Goal: Information Seeking & Learning: Understand process/instructions

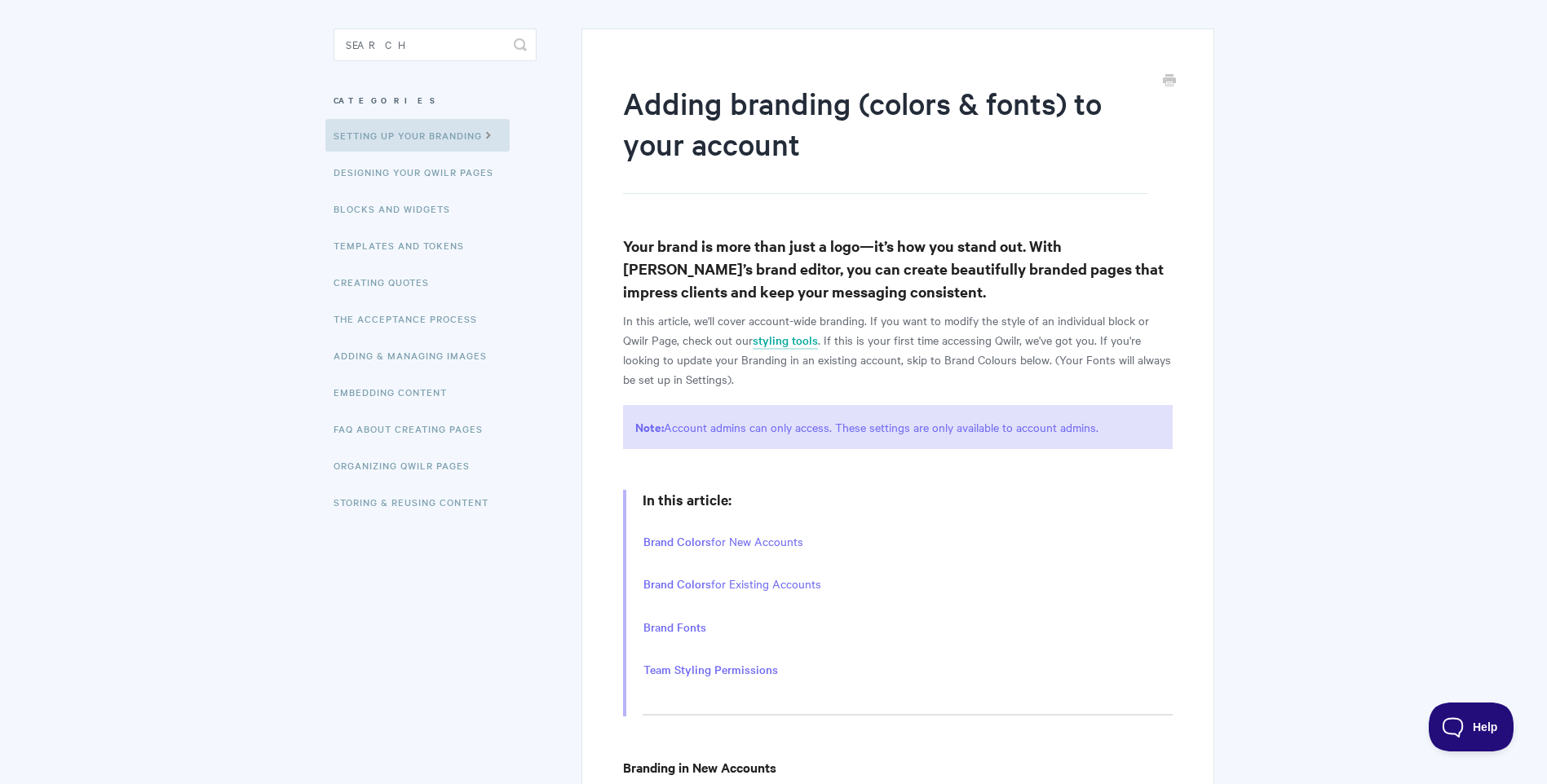
scroll to position [163, 0]
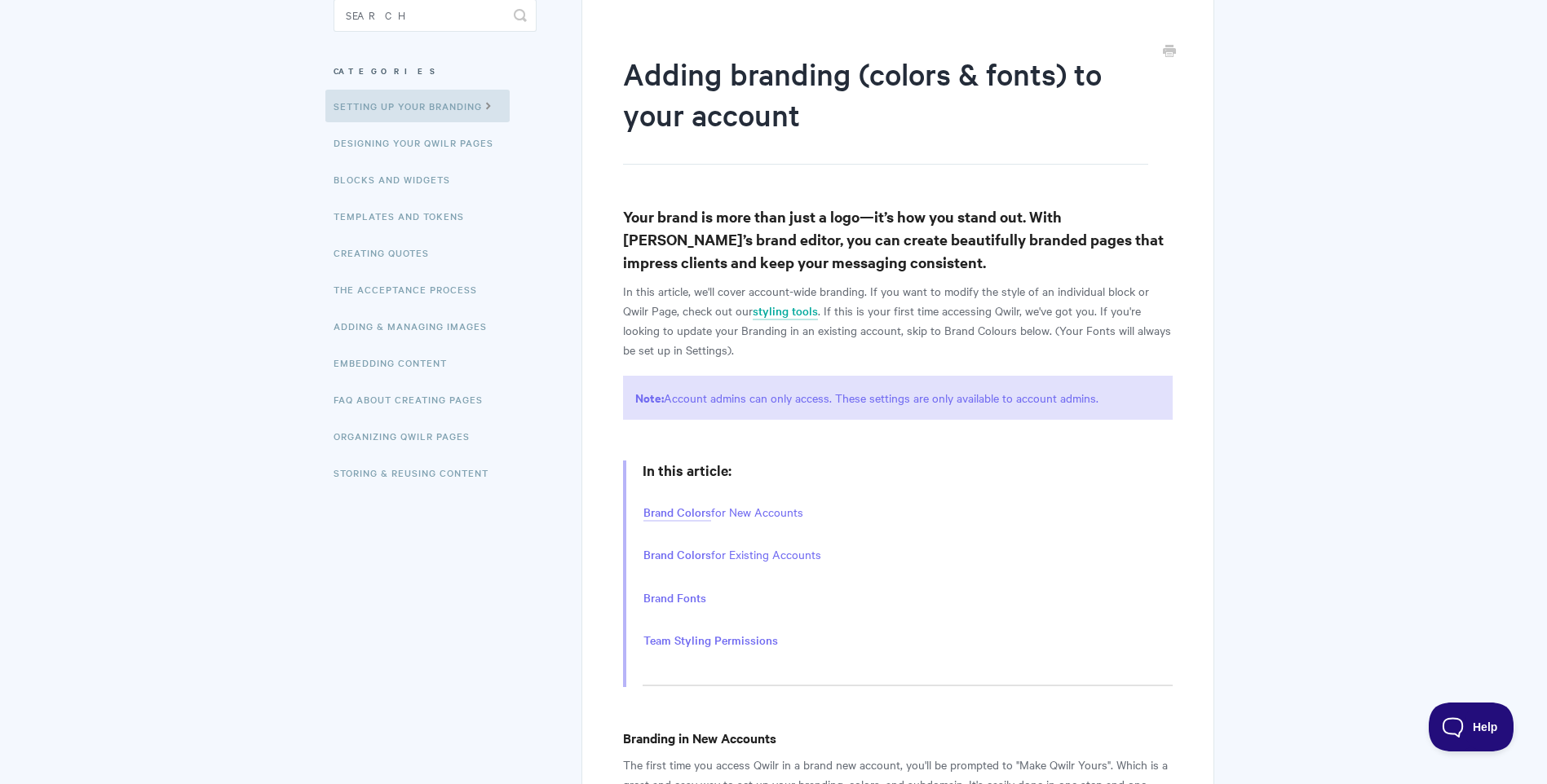
click at [677, 518] on link "Brand Colors" at bounding box center [676, 512] width 68 height 18
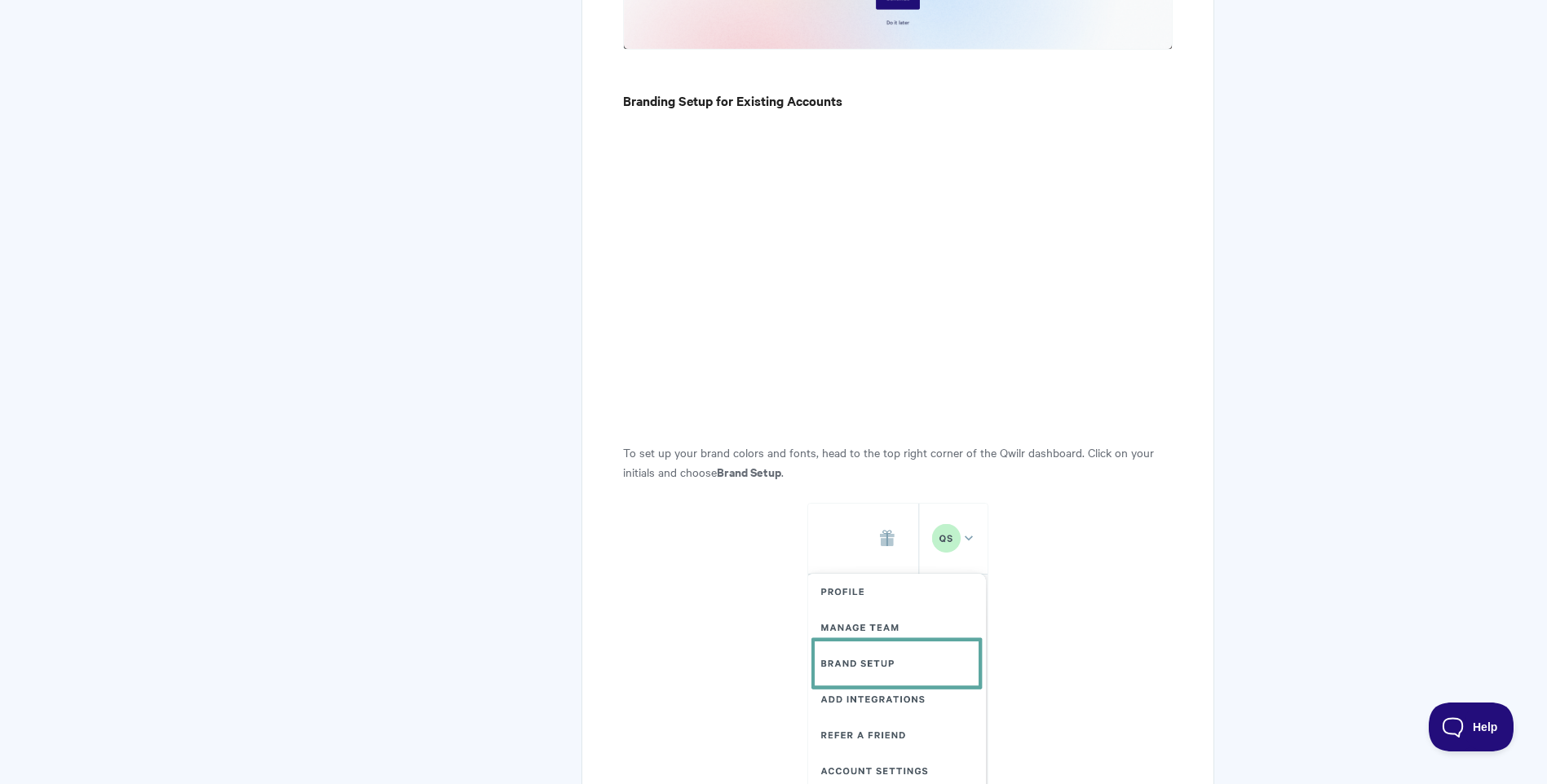
scroll to position [1380, 0]
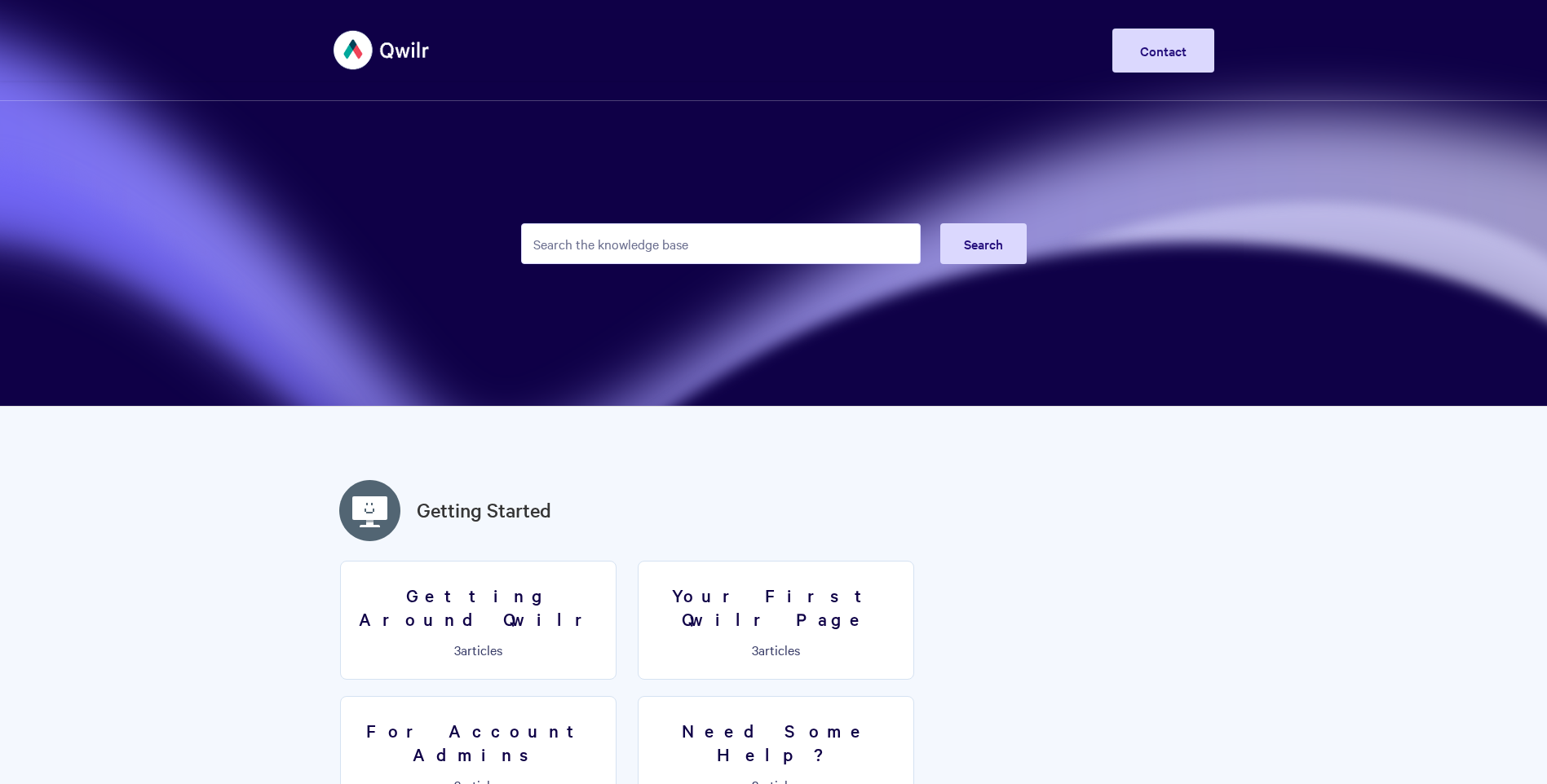
click at [642, 255] on input "Search the knowledge base" at bounding box center [720, 244] width 400 height 41
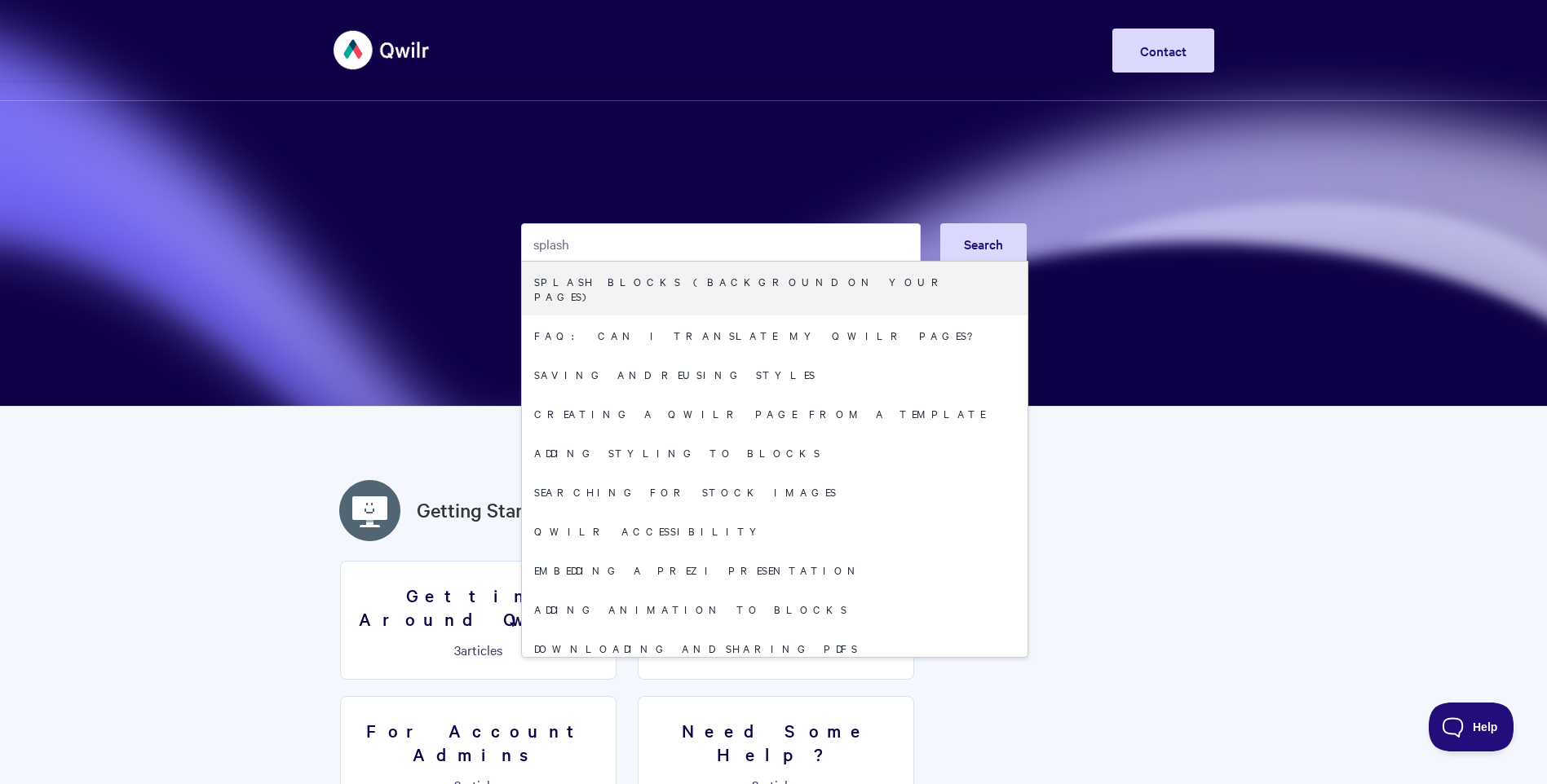
drag, startPoint x: 592, startPoint y: 243, endPoint x: 484, endPoint y: 244, distance: 108.0
click at [484, 244] on section "splash Search Splash Blocks (Background on your Pages) FAQ: Can I translate my …" at bounding box center [774, 203] width 1547 height 407
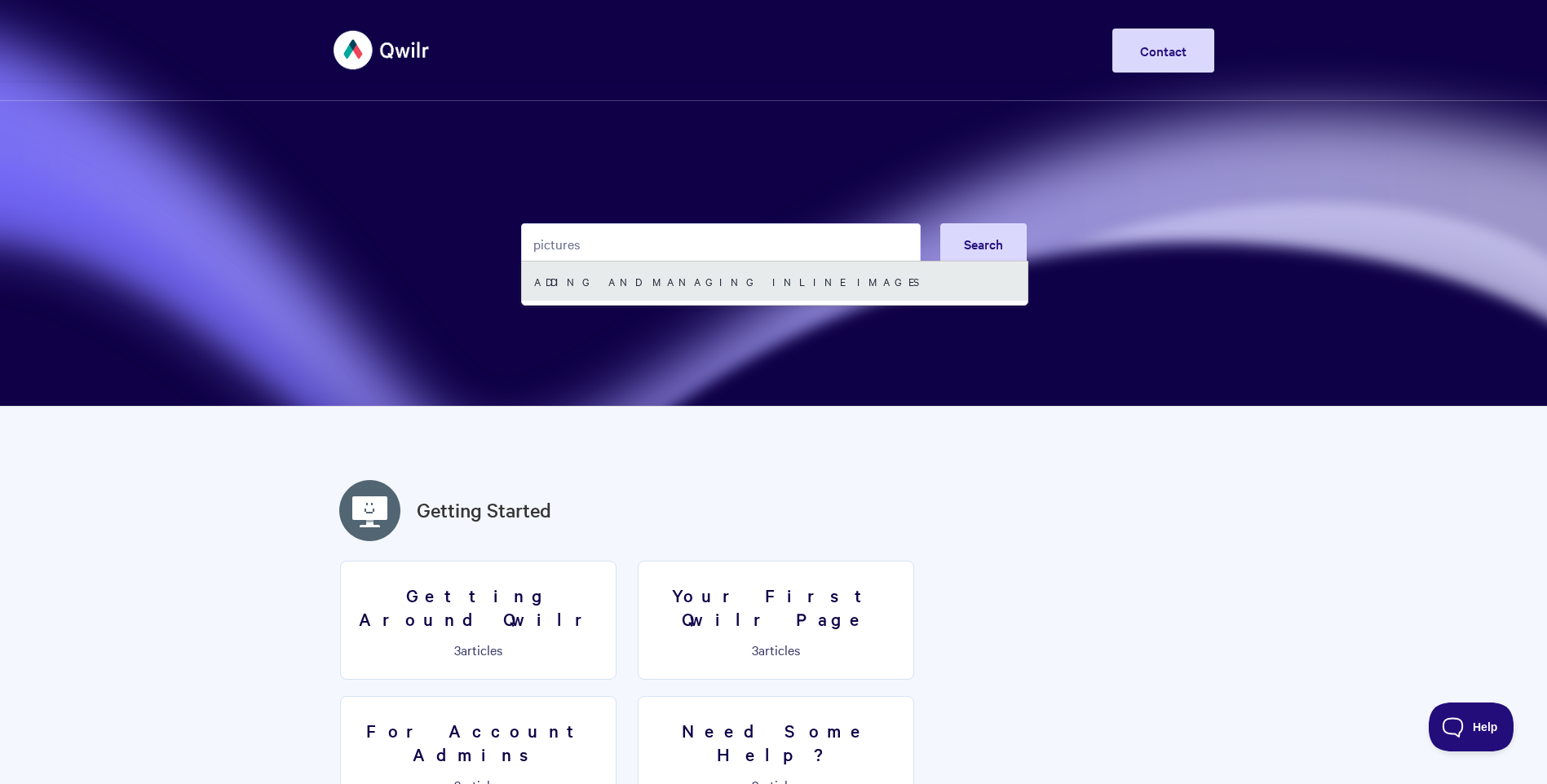
type input "pictures"
click at [572, 272] on link "Adding and managing inline images" at bounding box center [774, 282] width 506 height 39
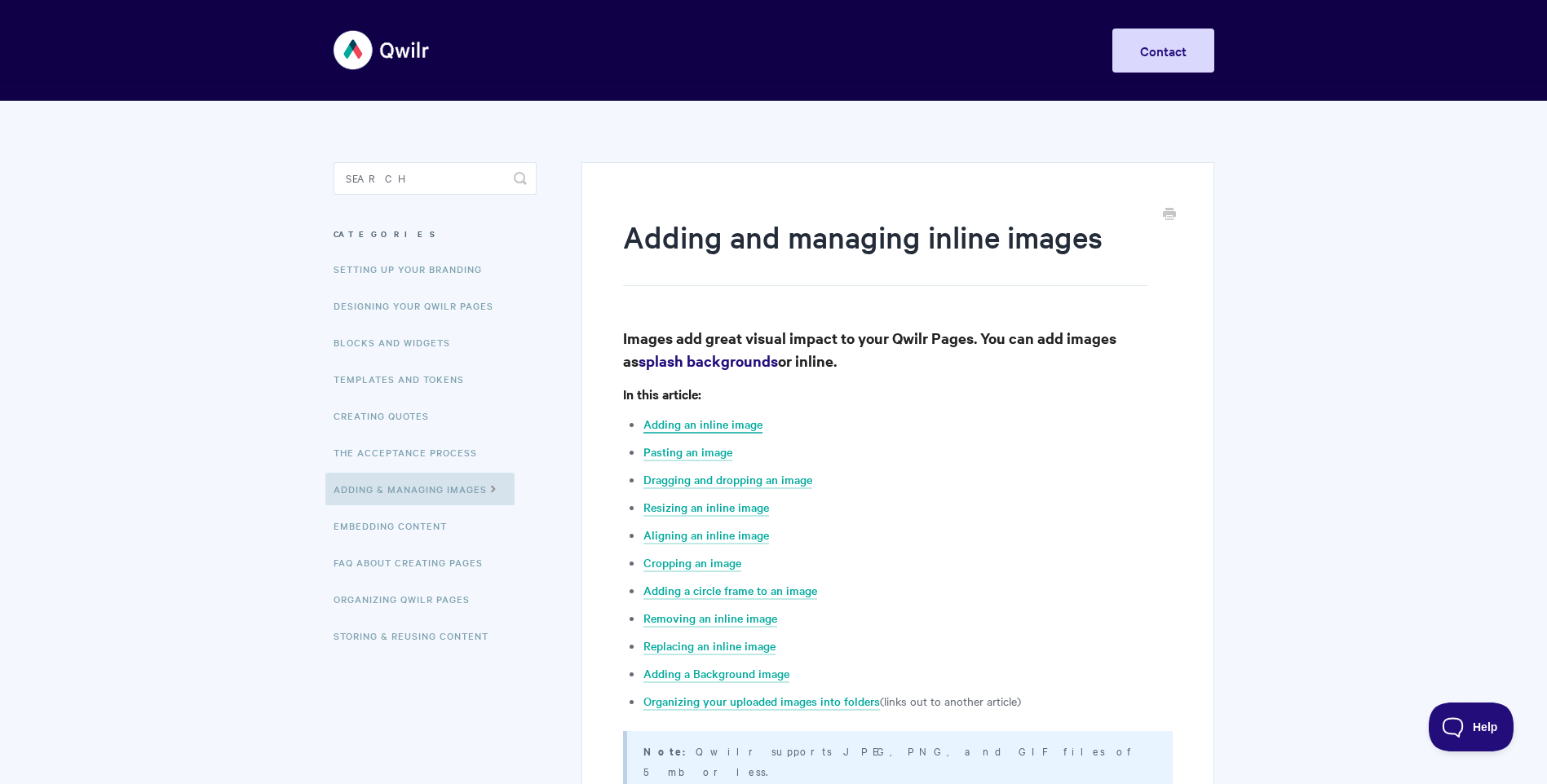
click at [701, 425] on link "Adding an inline image" at bounding box center [702, 425] width 119 height 18
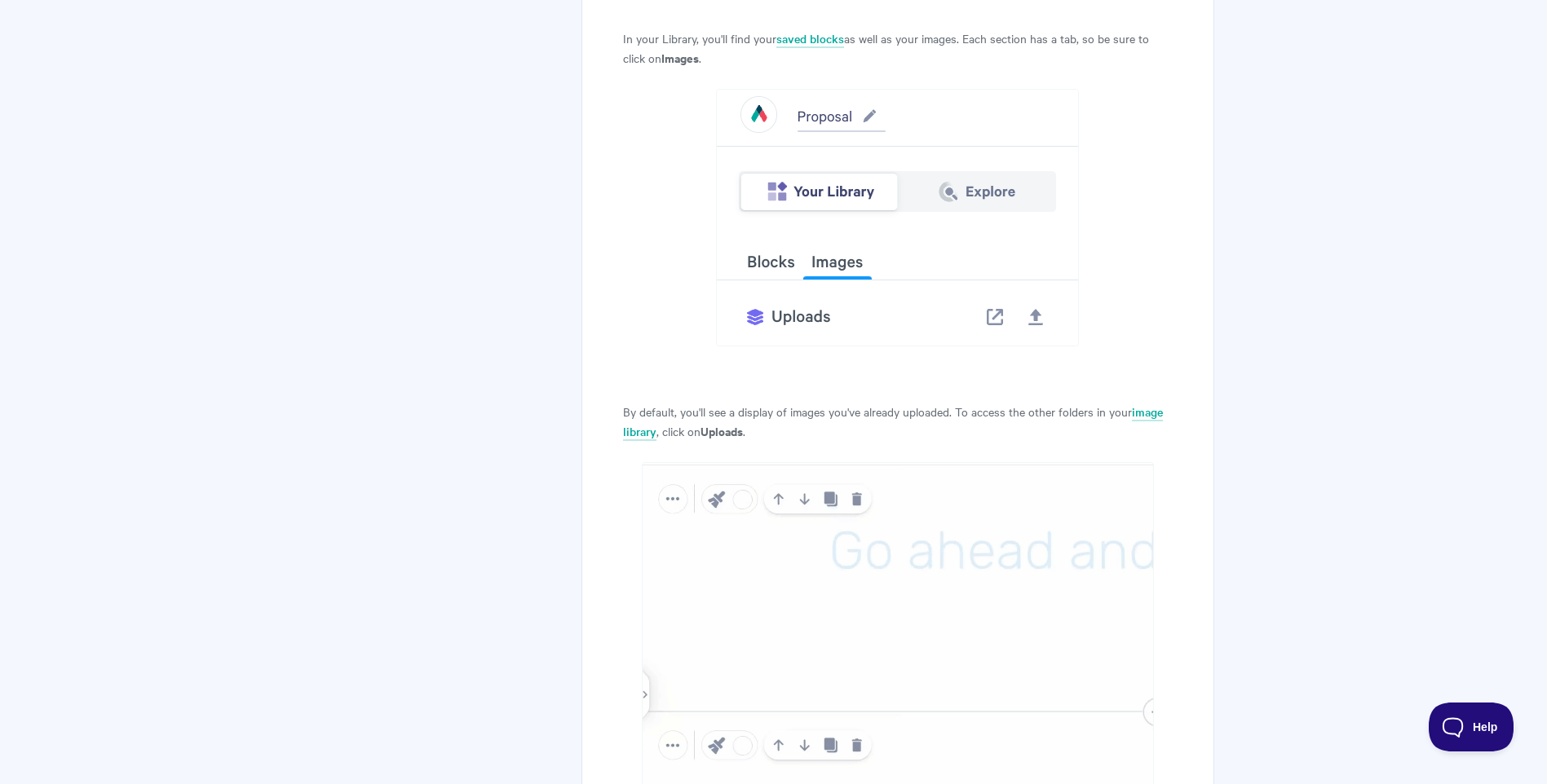
scroll to position [2545, 0]
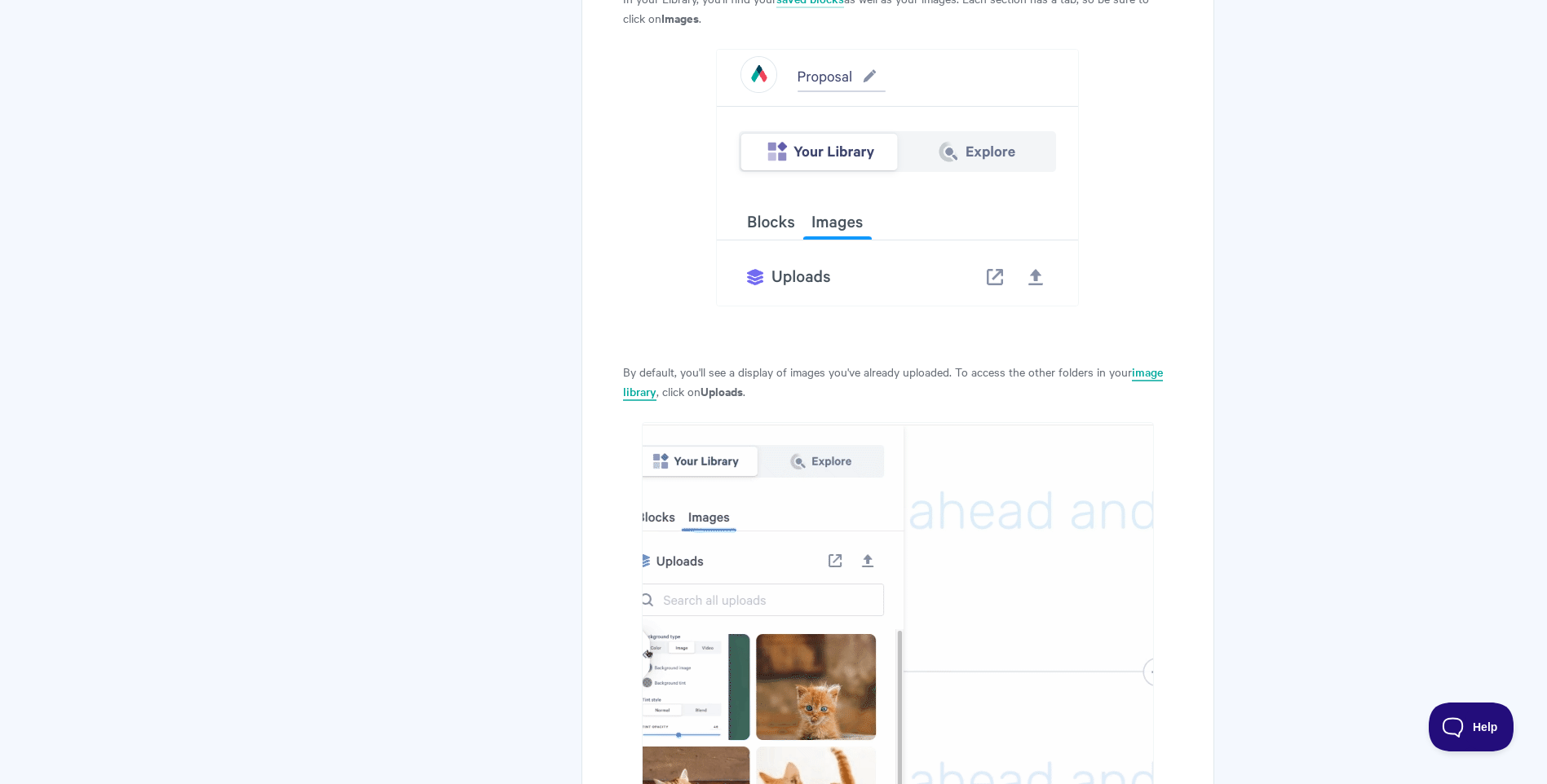
click at [1146, 364] on link "image library" at bounding box center [893, 383] width 540 height 37
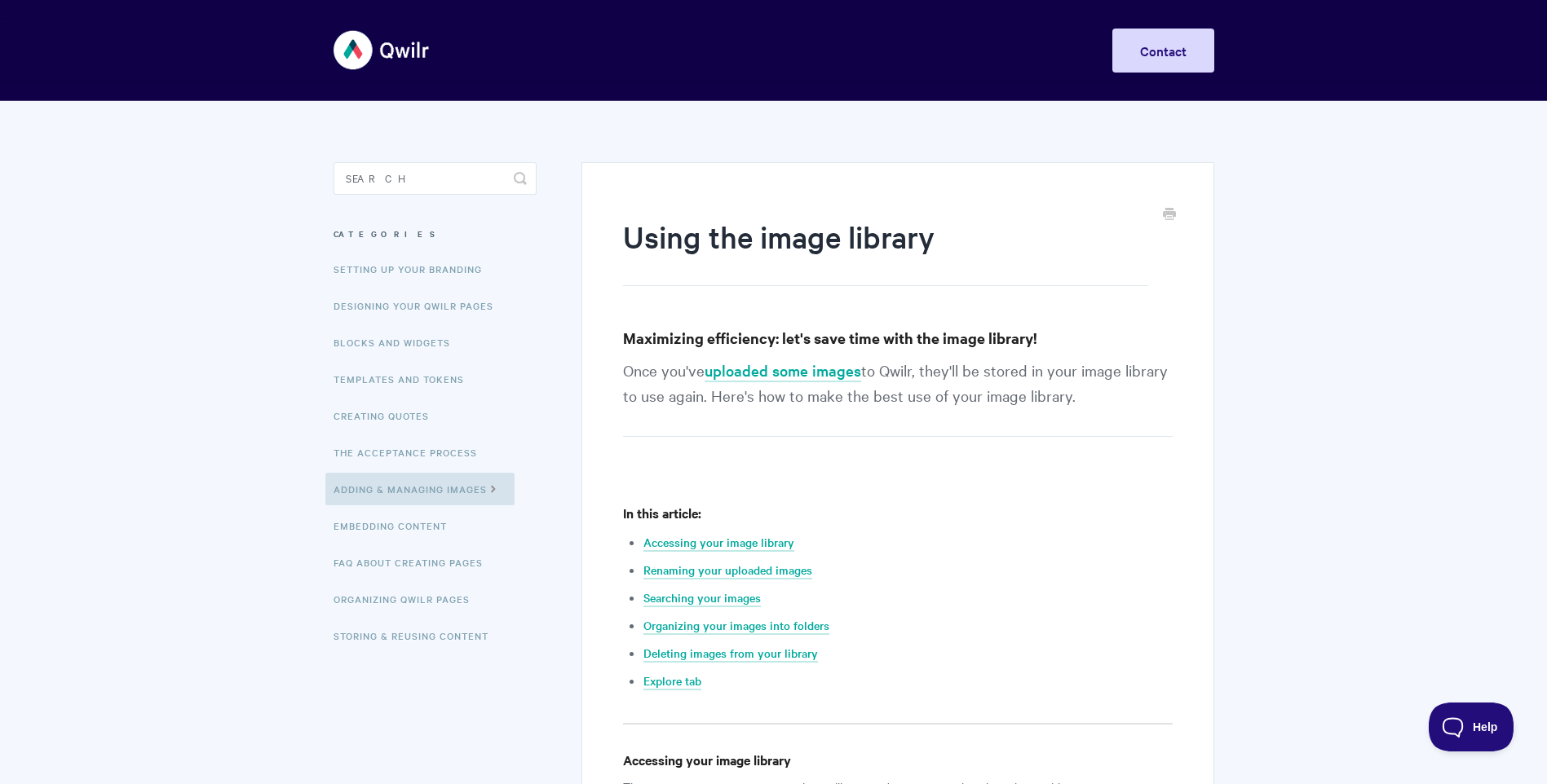
scroll to position [81, 0]
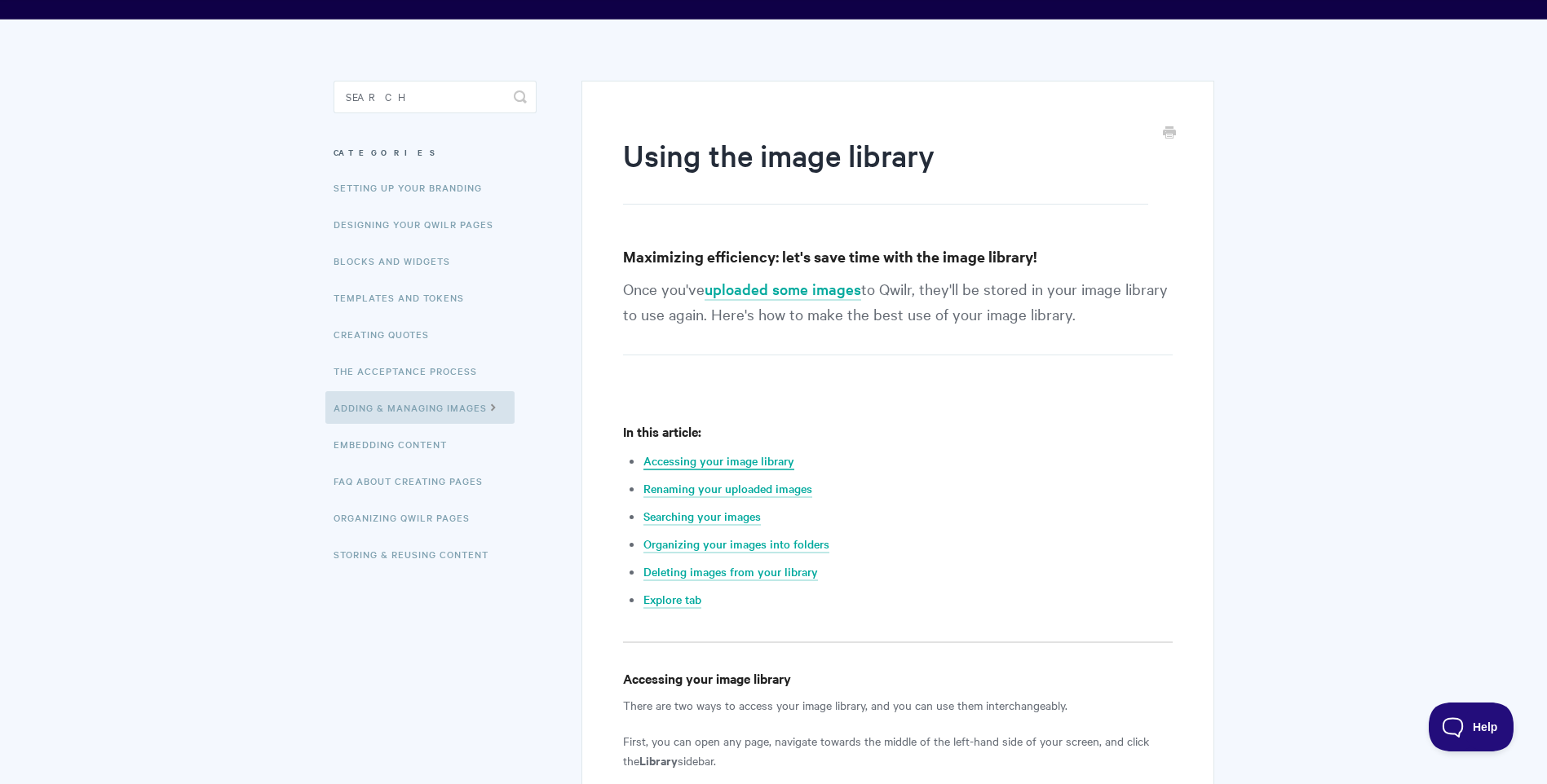
click at [744, 456] on link "Accessing your image library" at bounding box center [719, 461] width 151 height 18
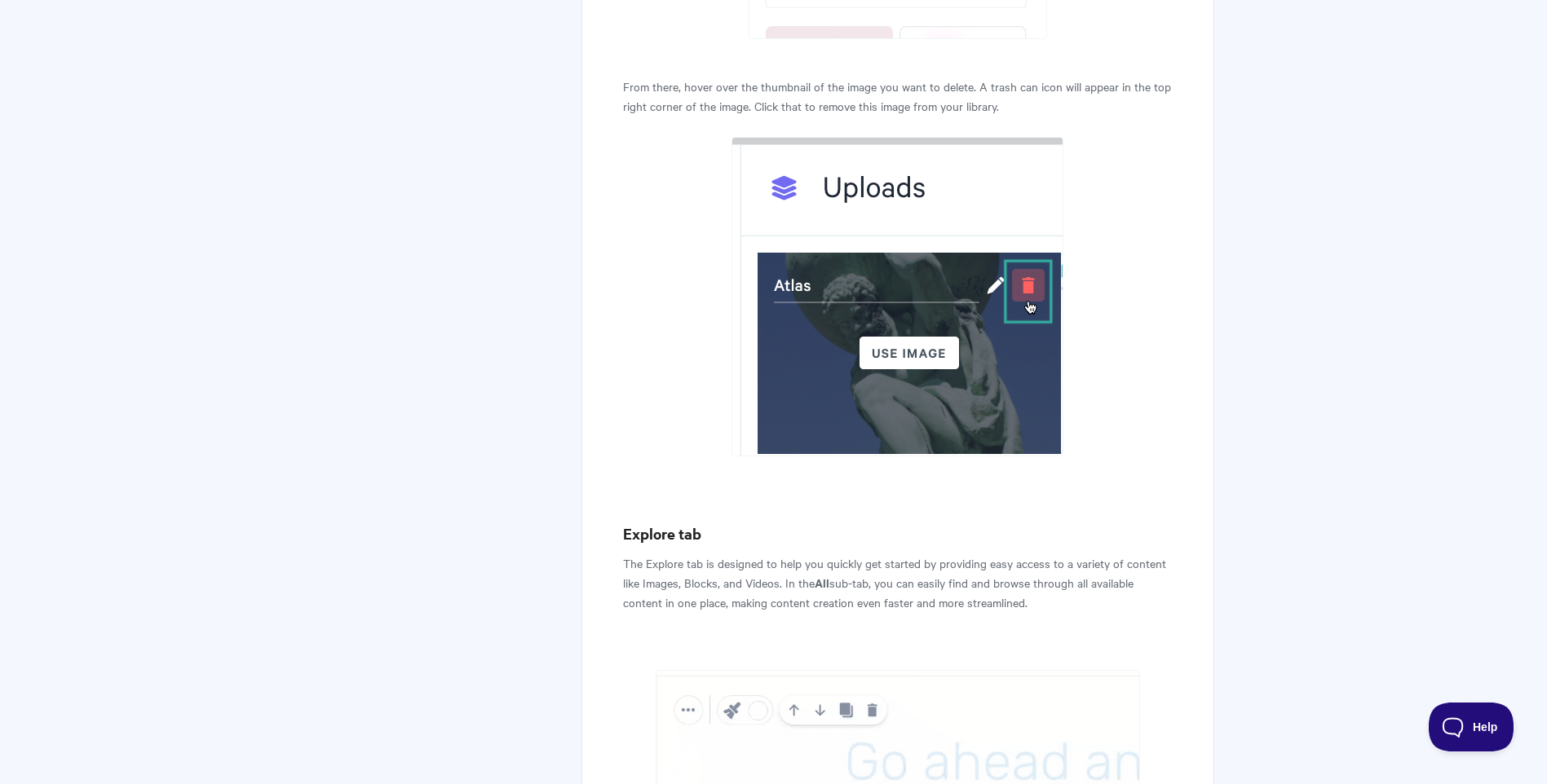
scroll to position [9960, 0]
